Goal: Check status: Check status

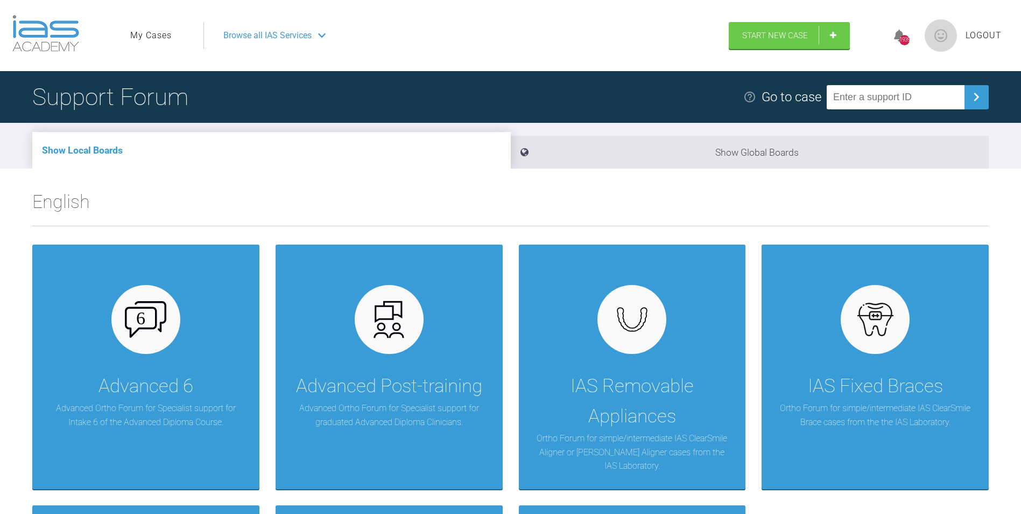
click at [156, 32] on link "My Cases" at bounding box center [150, 36] width 41 height 14
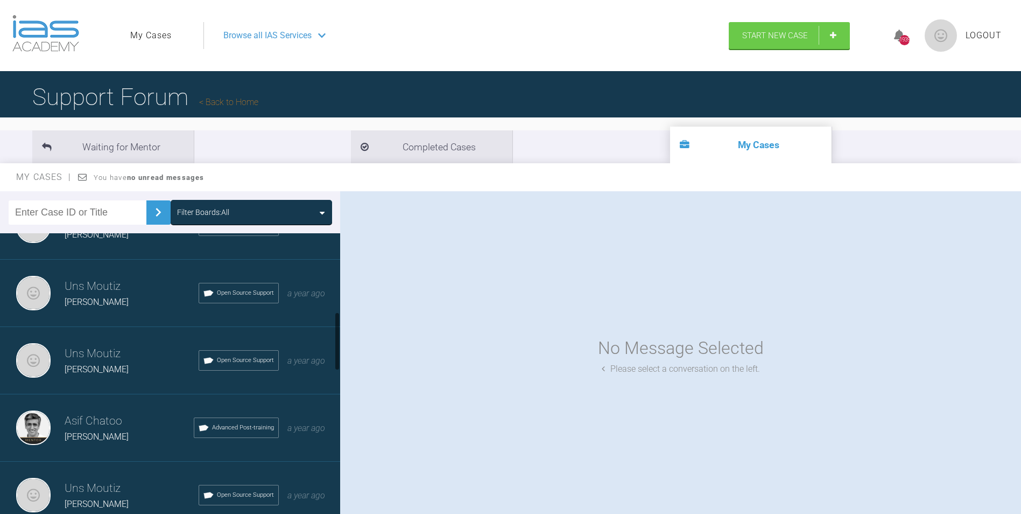
scroll to position [431, 0]
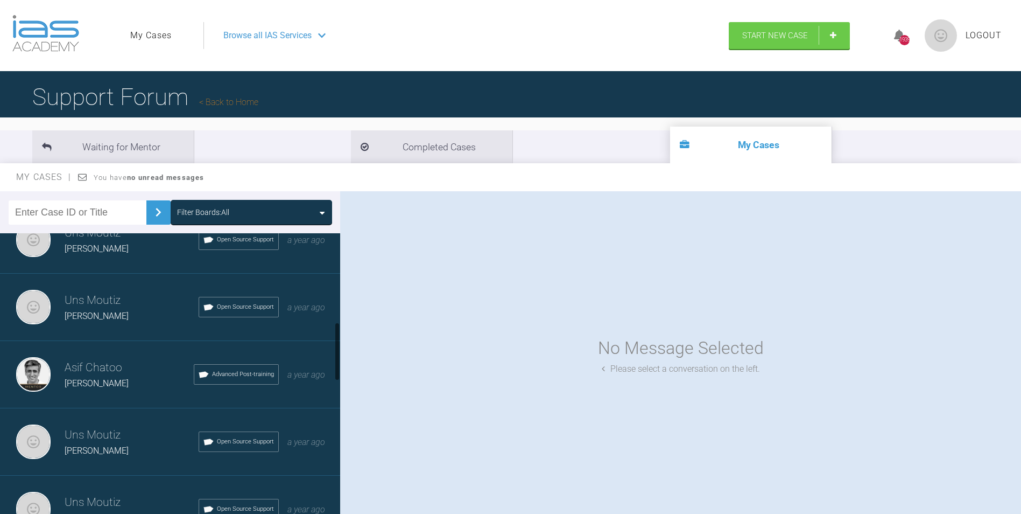
click at [86, 304] on h3 "Uns Moutiz" at bounding box center [132, 300] width 134 height 18
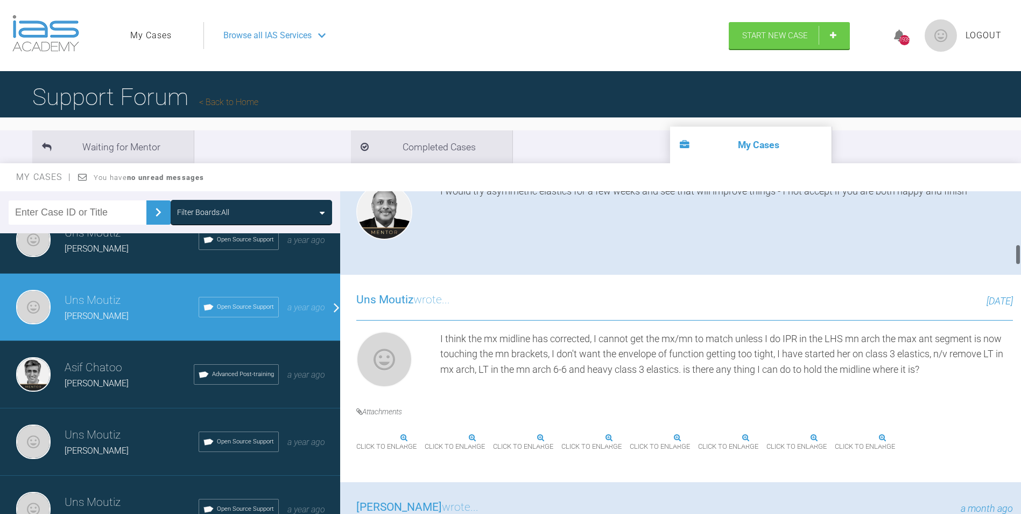
scroll to position [861, 0]
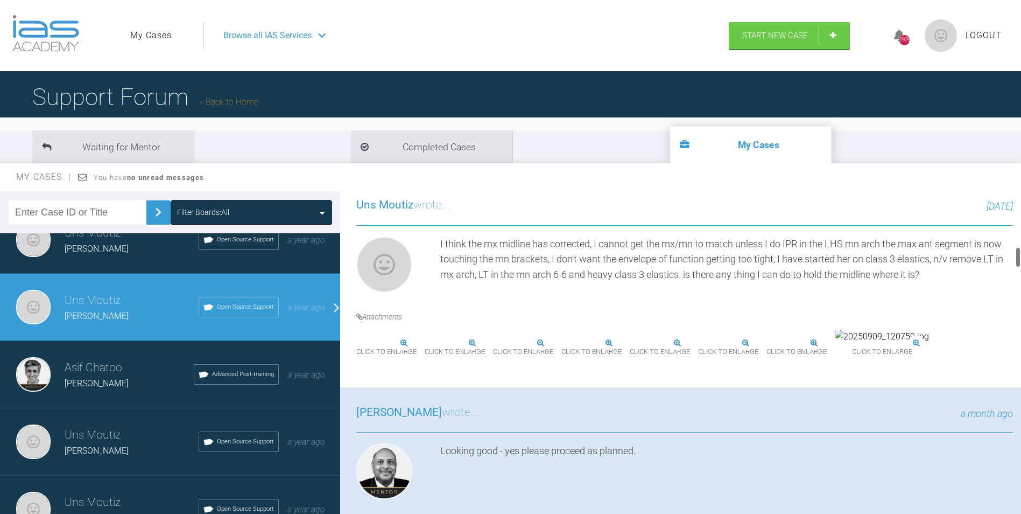
click at [425, 343] on img at bounding box center [425, 343] width 0 height 0
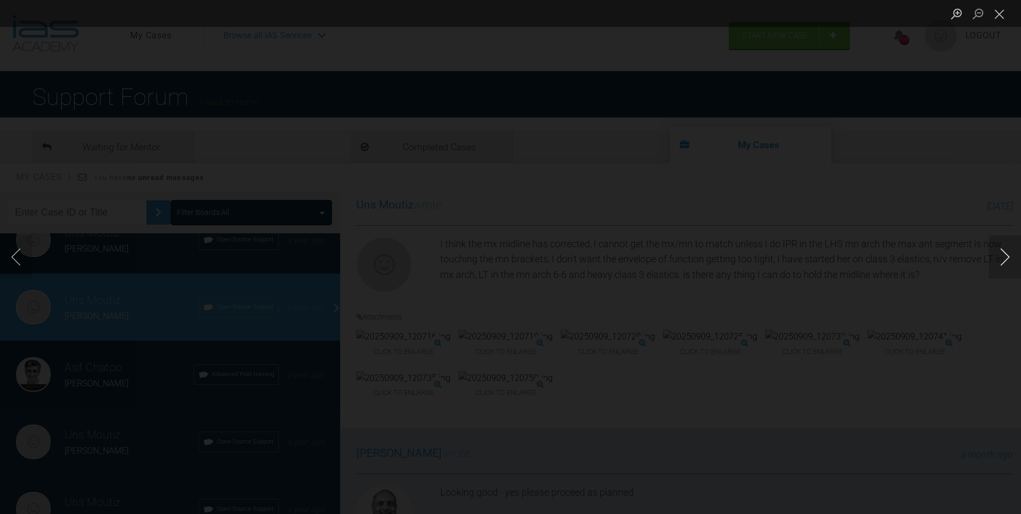
click at [1006, 250] on button "Next image" at bounding box center [1005, 256] width 32 height 43
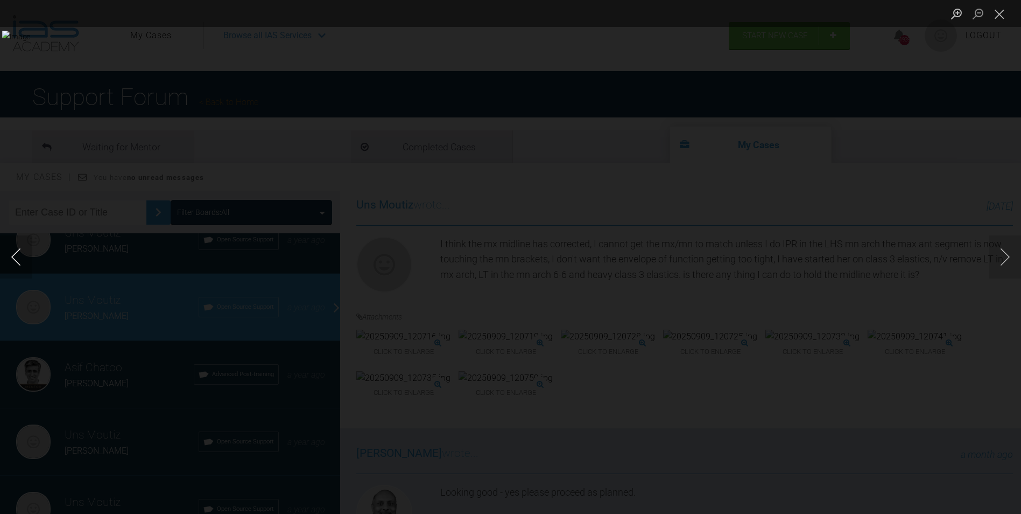
click at [13, 247] on button "Previous image" at bounding box center [16, 256] width 32 height 43
click at [1005, 255] on button "Next image" at bounding box center [1005, 256] width 32 height 43
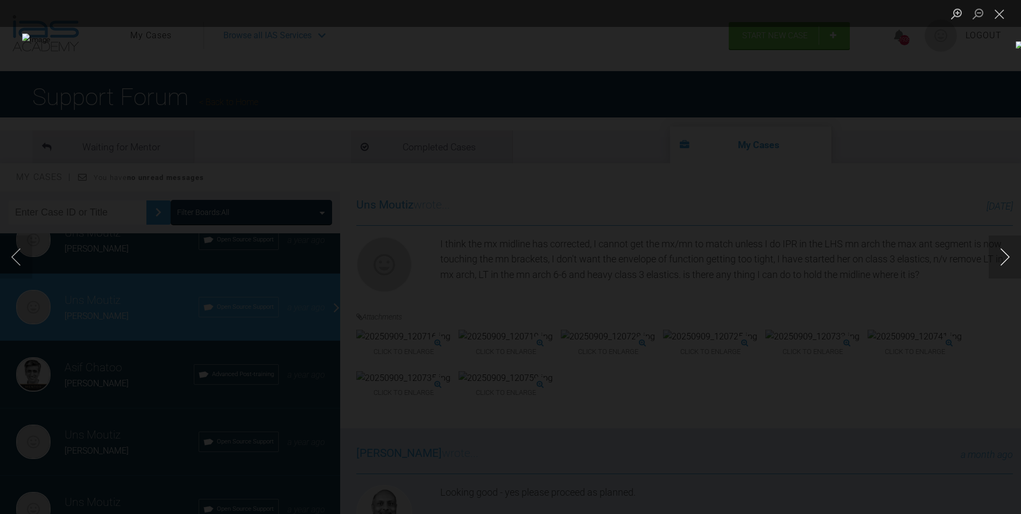
click at [1005, 255] on button "Next image" at bounding box center [1005, 256] width 32 height 43
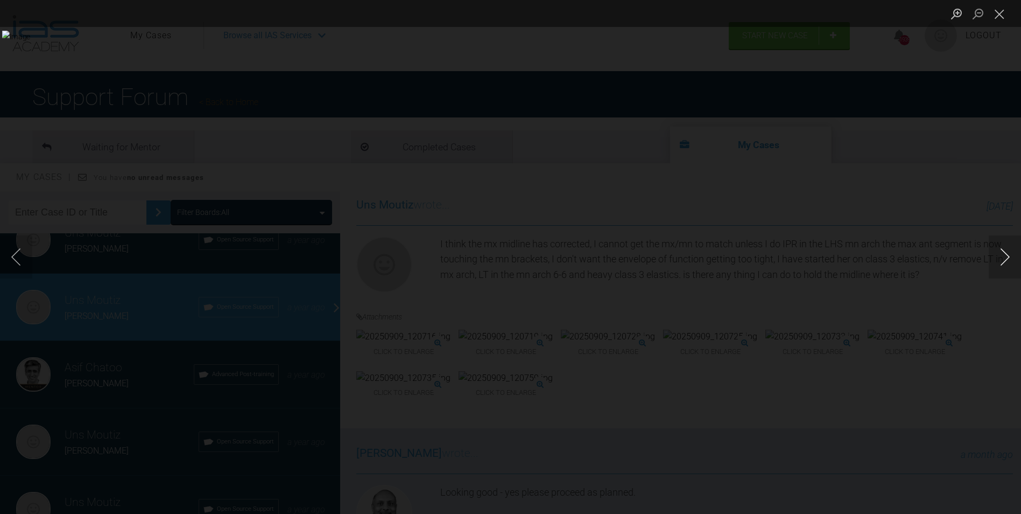
click at [1005, 255] on button "Next image" at bounding box center [1005, 256] width 32 height 43
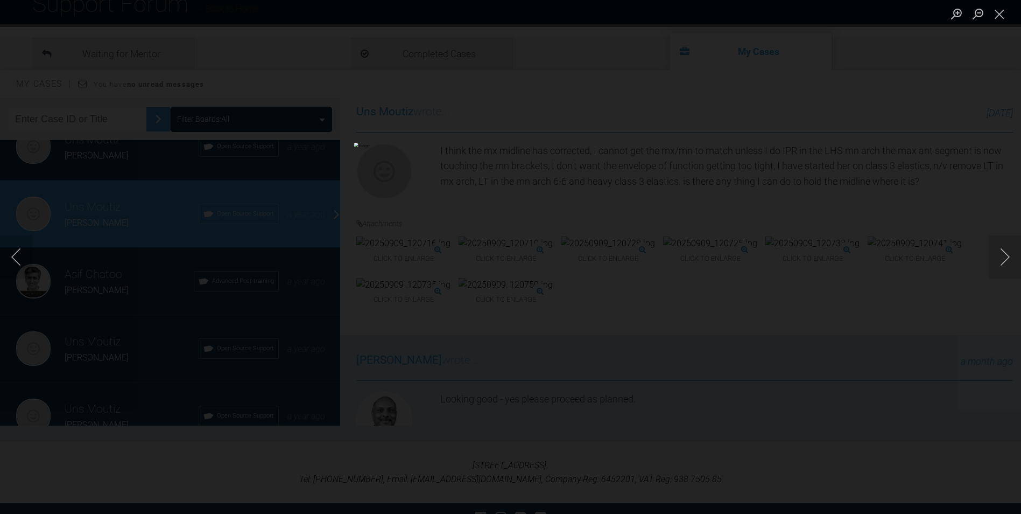
scroll to position [108, 0]
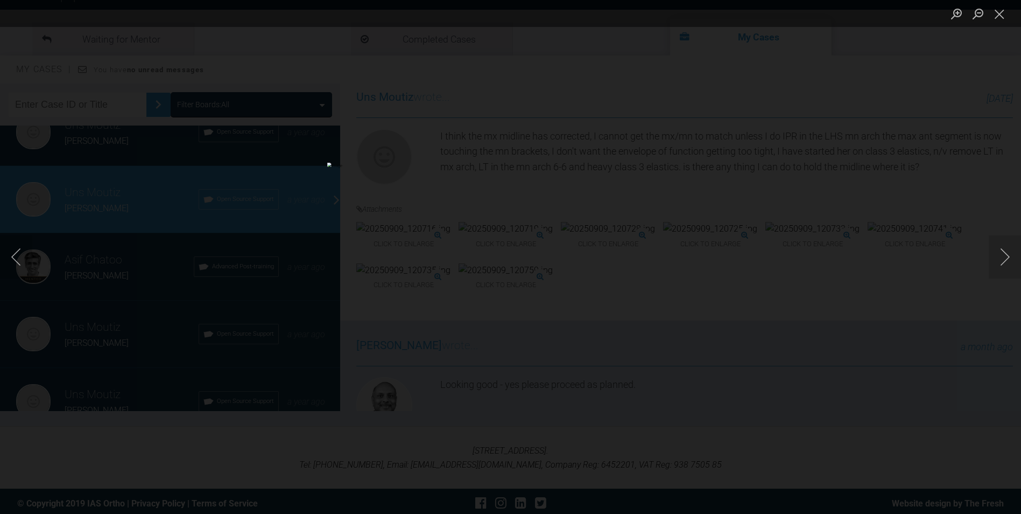
click at [589, 306] on img "Lightbox" at bounding box center [566, 283] width 479 height 241
click at [1008, 247] on button "Next image" at bounding box center [1005, 256] width 32 height 43
click at [997, 15] on button "Close lightbox" at bounding box center [1000, 13] width 22 height 19
